Goal: Task Accomplishment & Management: Complete application form

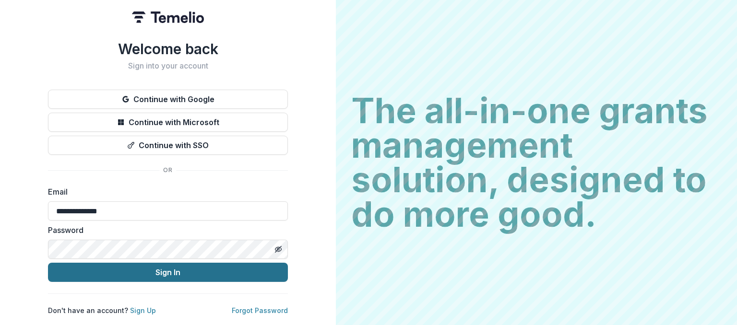
click at [232, 270] on button "Sign In" at bounding box center [168, 272] width 240 height 19
click at [266, 266] on button "Sign In" at bounding box center [168, 272] width 240 height 19
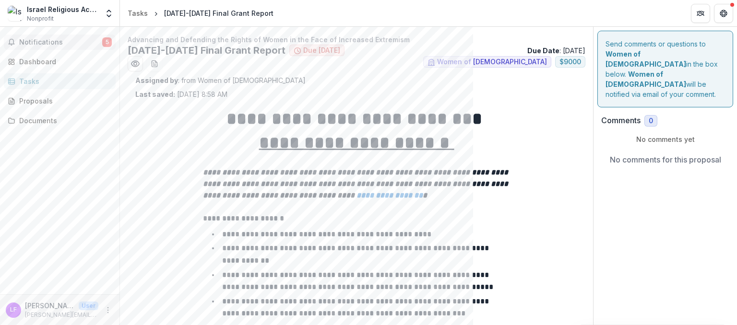
click at [56, 43] on span "Notifications" at bounding box center [60, 42] width 83 height 8
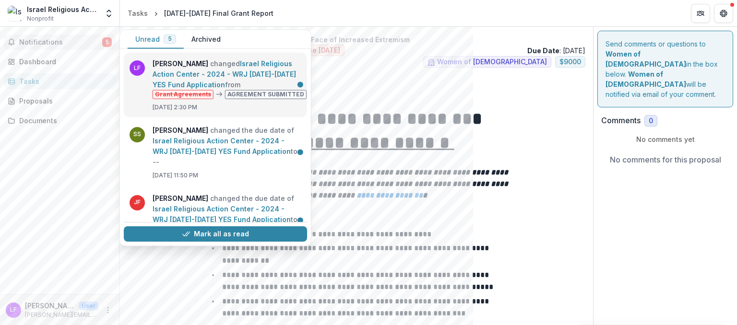
click at [229, 78] on link "Israel Religious Action Center - 2024 - WRJ 2025-2026 YES Fund Application" at bounding box center [225, 74] width 144 height 29
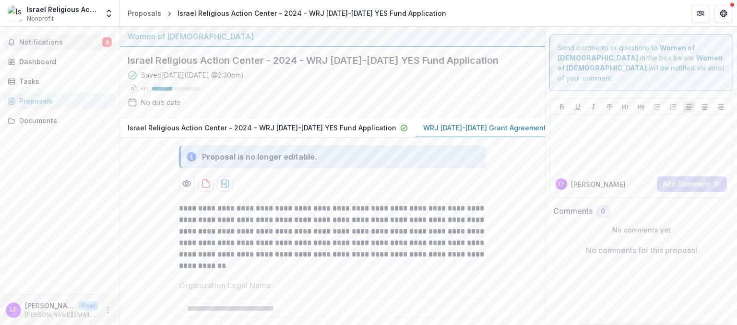
click at [55, 39] on span "Notifications" at bounding box center [60, 42] width 83 height 8
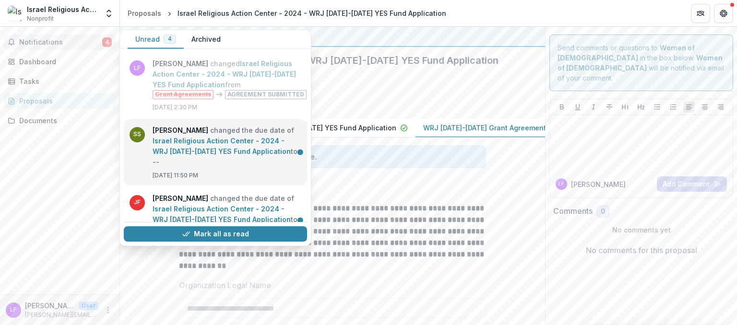
click at [206, 138] on link "Israel Religious Action Center - 2024 - WRJ 2025-2026 YES Fund Application" at bounding box center [222, 145] width 138 height 19
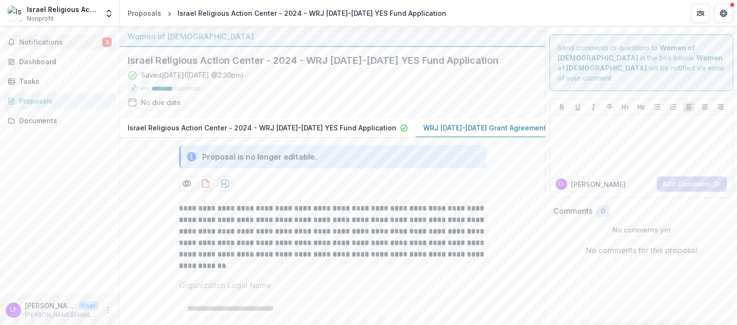
click at [50, 37] on button "Notifications 3" at bounding box center [60, 42] width 112 height 15
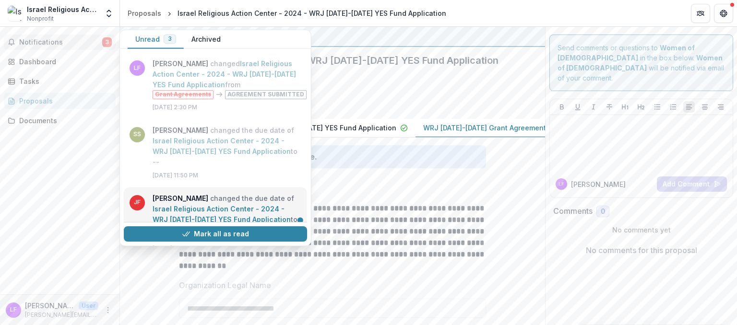
click at [237, 205] on link "Israel Religious Action Center - 2024 - WRJ 2025-2026 YES Fund Application" at bounding box center [222, 214] width 138 height 19
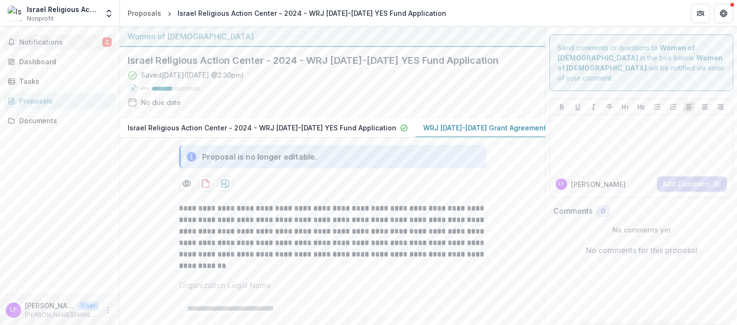
click at [41, 44] on span "Notifications" at bounding box center [60, 42] width 83 height 8
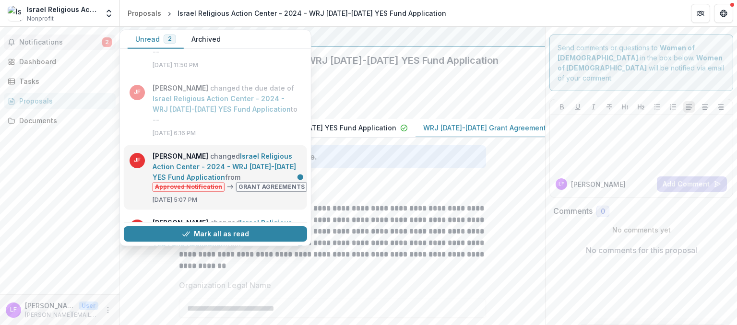
scroll to position [110, 0]
click at [200, 152] on link "Israel Religious Action Center - 2024 - WRJ 2025-2026 YES Fund Application" at bounding box center [225, 166] width 144 height 29
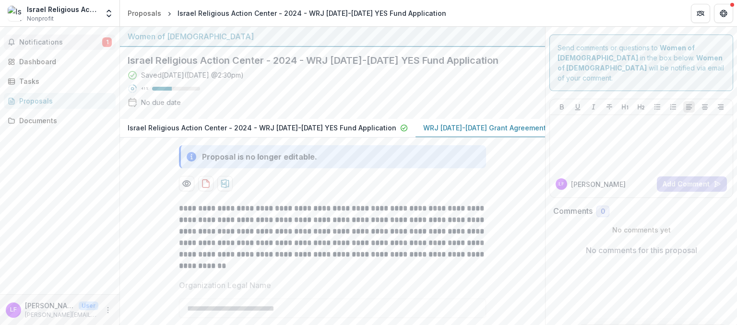
click at [49, 39] on span "Notifications" at bounding box center [60, 42] width 83 height 8
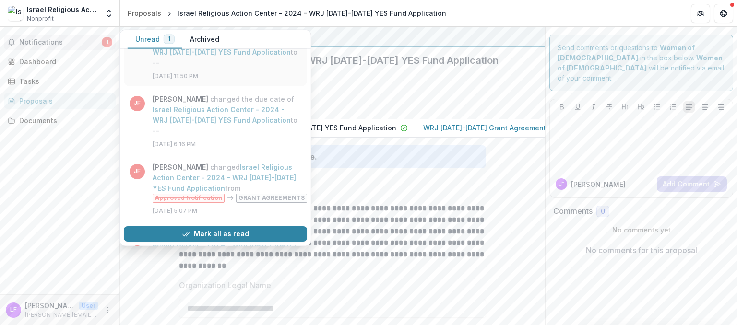
scroll to position [144, 0]
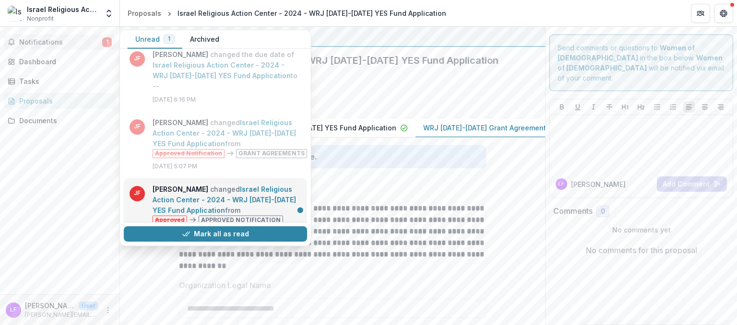
click at [236, 185] on link "Israel Religious Action Center - 2024 - WRJ 2025-2026 YES Fund Application" at bounding box center [225, 199] width 144 height 29
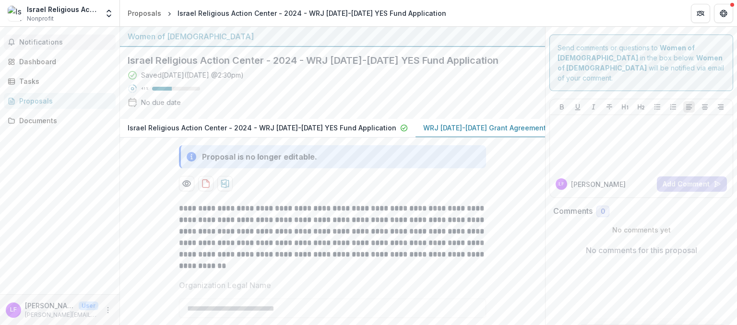
click at [52, 44] on span "Notifications" at bounding box center [65, 42] width 93 height 8
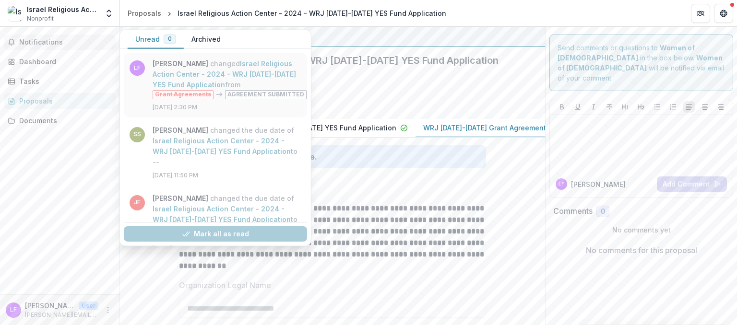
click at [244, 89] on link "Israel Religious Action Center - 2024 - WRJ 2025-2026 YES Fund Application" at bounding box center [225, 74] width 144 height 29
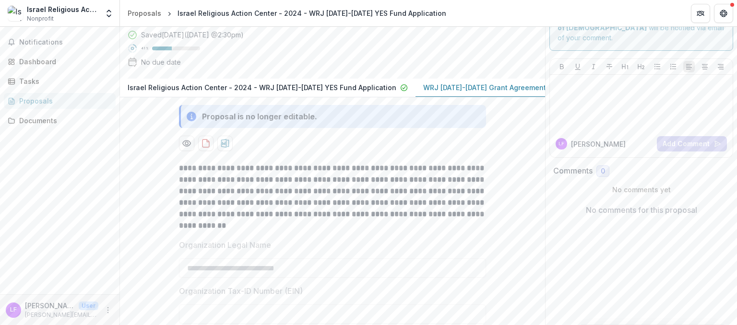
scroll to position [0, 0]
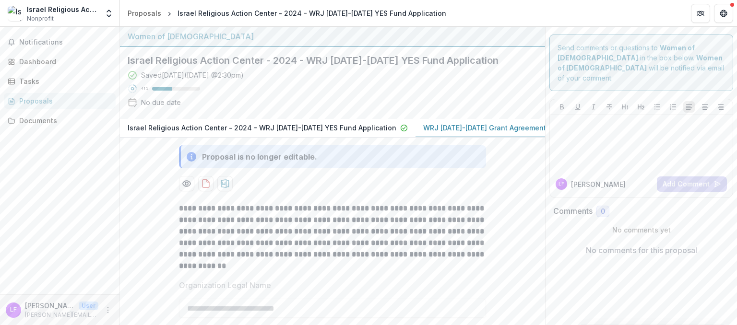
click at [423, 126] on p "WRJ 2025-2026 Grant Agreement" at bounding box center [484, 128] width 123 height 10
click at [455, 126] on p "WRJ 2025-2026 Grant Agreement" at bounding box center [484, 128] width 123 height 10
click at [271, 105] on div "Saved 2 months ago ( June 11, 2025 @ 2:30pm ) 41 % No due date" at bounding box center [325, 90] width 395 height 41
click at [51, 37] on button "Notifications" at bounding box center [60, 42] width 112 height 15
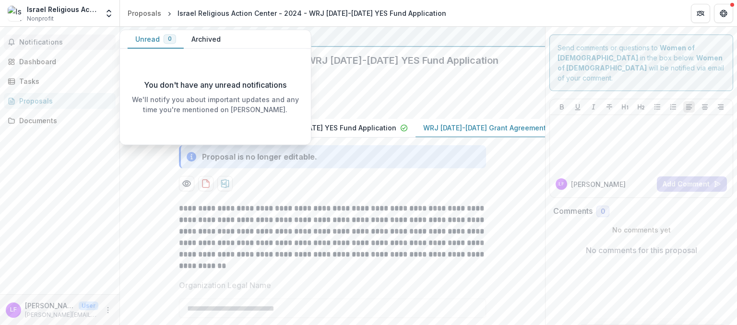
click at [193, 39] on button "Archived" at bounding box center [206, 39] width 45 height 19
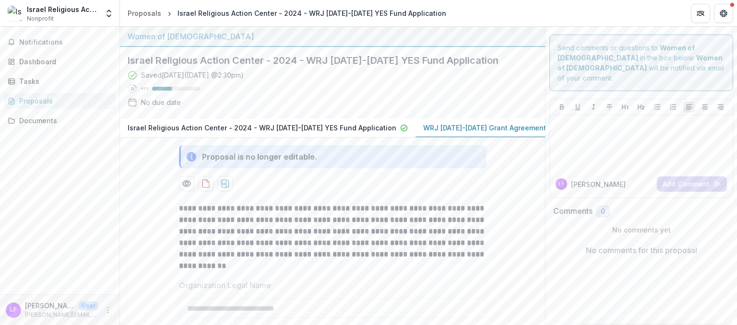
click at [92, 191] on div "Notifications Unread 0 Archived You don't have any unread notifications We'll n…" at bounding box center [60, 161] width 120 height 268
click at [36, 64] on div "Dashboard" at bounding box center [63, 62] width 89 height 10
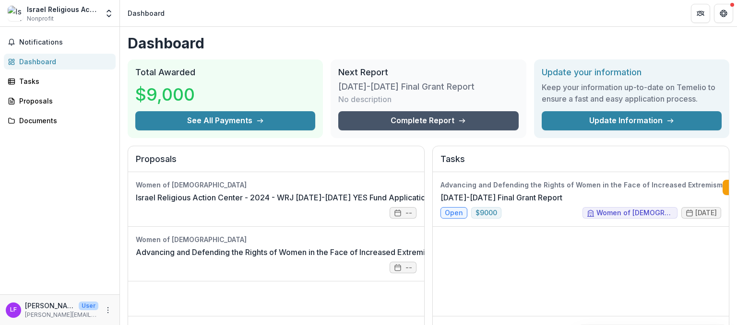
click at [390, 116] on link "Complete Report" at bounding box center [428, 120] width 180 height 19
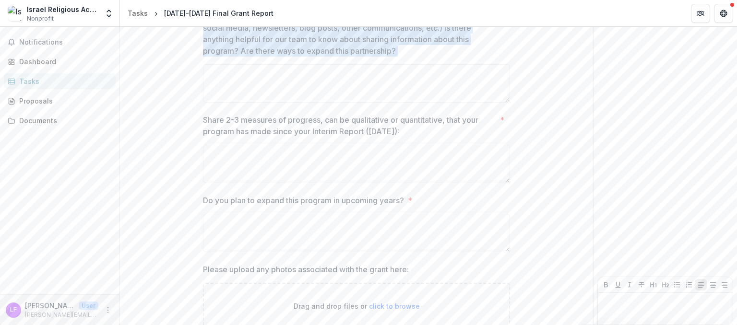
scroll to position [814, 0]
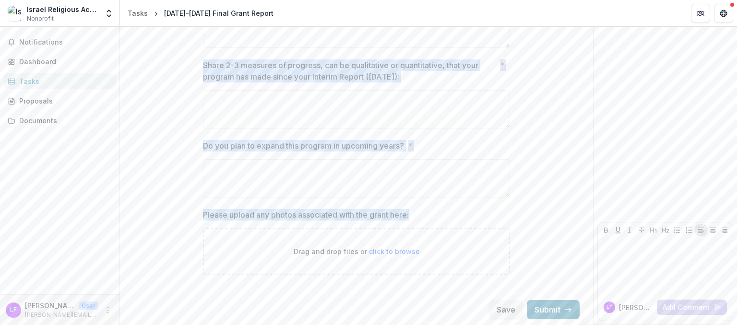
drag, startPoint x: 214, startPoint y: 67, endPoint x: 458, endPoint y: 221, distance: 288.1
copy div "**********"
